Goal: Transaction & Acquisition: Purchase product/service

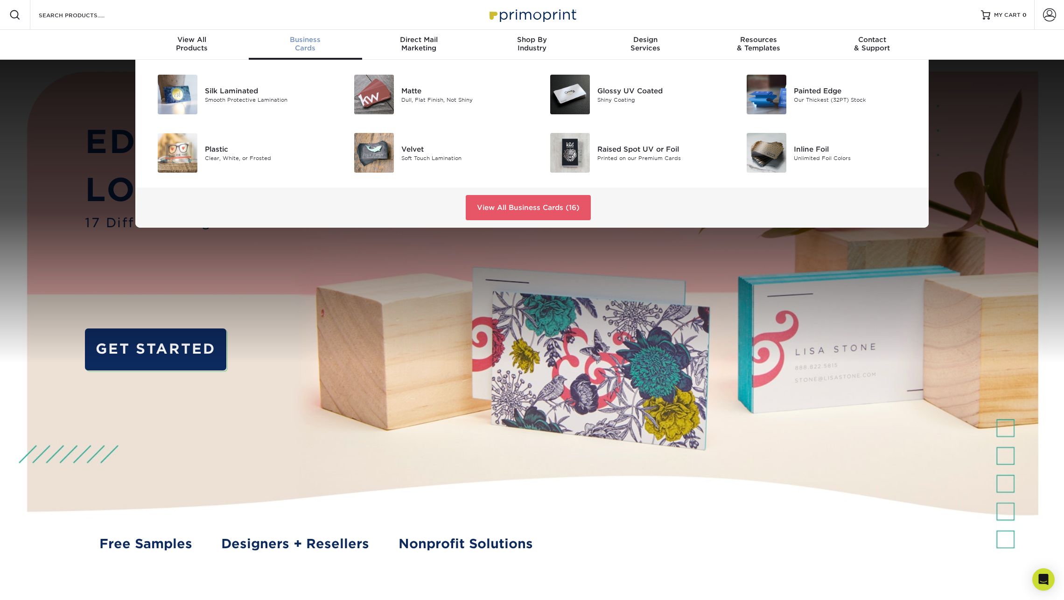
click at [304, 42] on span "Business" at bounding box center [305, 39] width 113 height 8
click at [260, 95] on div "Silk Laminated" at bounding box center [267, 90] width 124 height 10
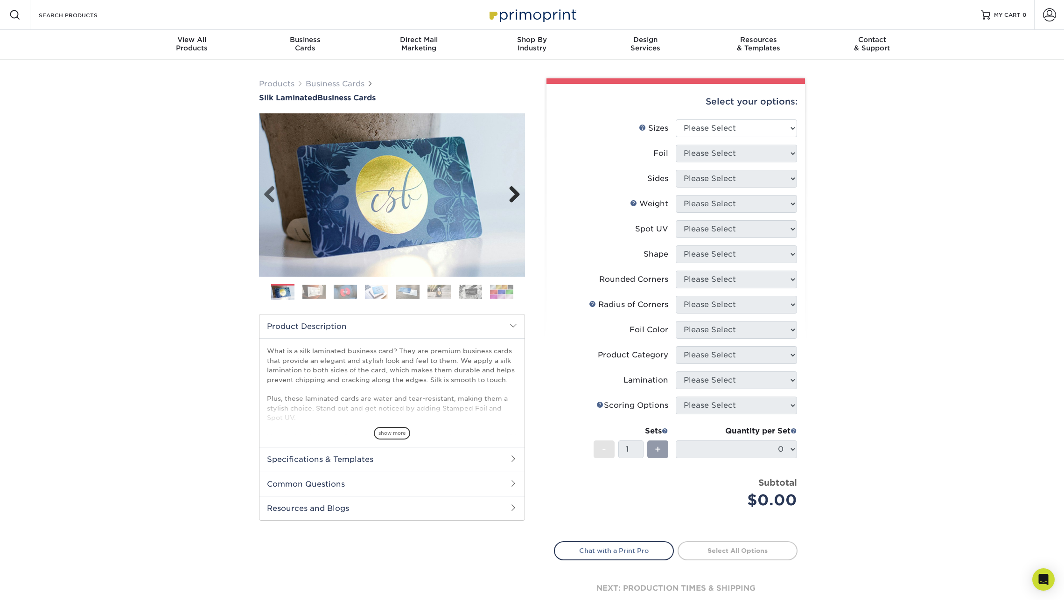
click at [515, 194] on link "Next" at bounding box center [511, 195] width 19 height 19
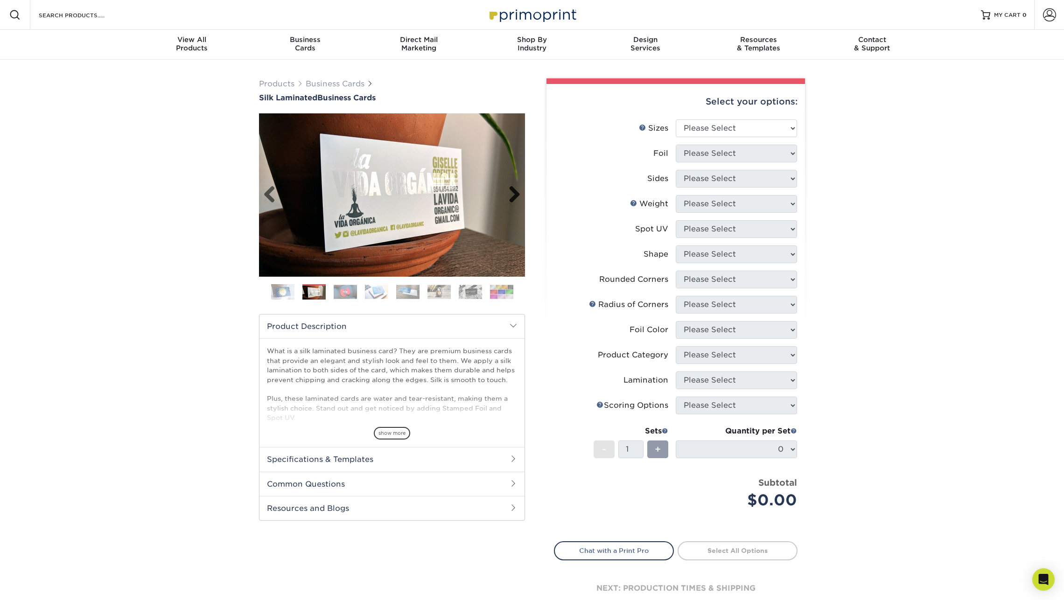
click at [515, 194] on link "Next" at bounding box center [511, 195] width 19 height 19
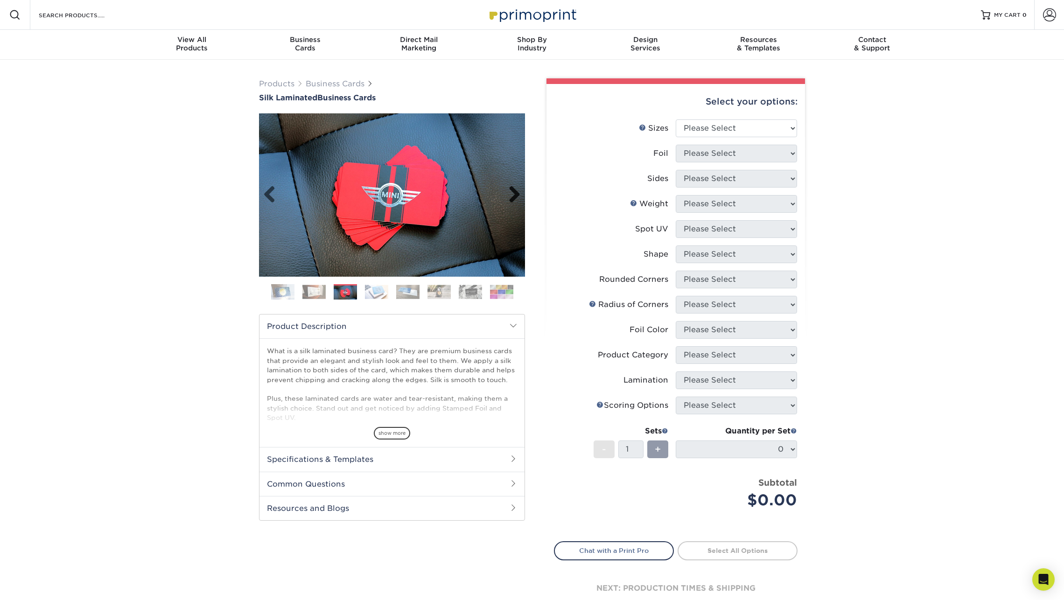
click at [515, 194] on link "Next" at bounding box center [511, 195] width 19 height 19
